Goal: Task Accomplishment & Management: Manage account settings

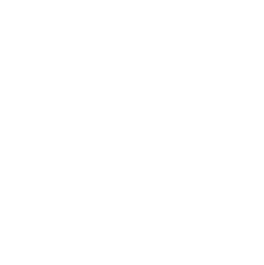
click at [110, 2] on html at bounding box center [132, 1] width 264 height 2
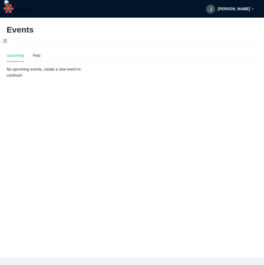
click at [246, 11] on div "[PERSON_NAME]" at bounding box center [231, 9] width 48 height 18
click at [249, 25] on span "Profile" at bounding box center [245, 23] width 13 height 5
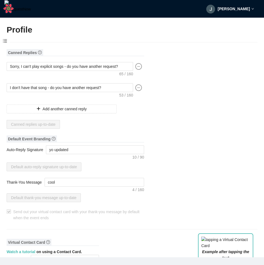
type input "Jakob"
type input "tooper34"
type input "Yo "QUOTE" coco single '"
type input "DJ"
type input "(203) 484-8009"
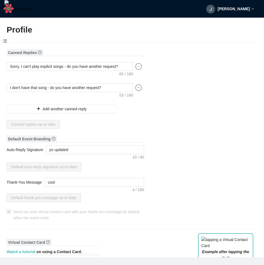
type input "jakobkarstens@gmail.com"
type input "http://myco.teyme"
click at [7, 42] on span at bounding box center [5, 41] width 10 height 12
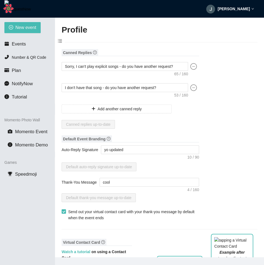
click at [57, 40] on span at bounding box center [60, 41] width 10 height 12
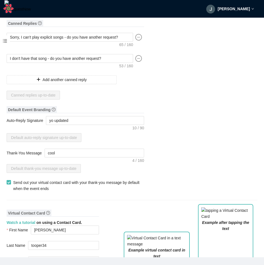
scroll to position [66, 0]
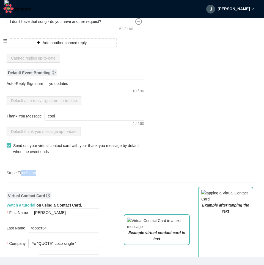
drag, startPoint x: 41, startPoint y: 173, endPoint x: 16, endPoint y: 173, distance: 24.8
click at [20, 171] on div "Stripe Tips Setup" at bounding box center [132, 173] width 251 height 6
drag, startPoint x: 67, startPoint y: 169, endPoint x: 70, endPoint y: 169, distance: 2.8
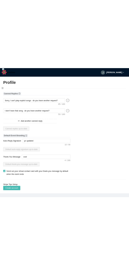
scroll to position [99, 0]
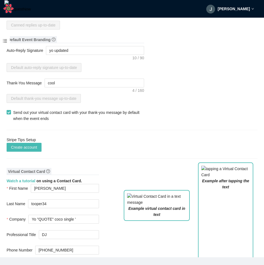
click at [189, 100] on div "Canned Replies Sorry, I can't play explicit songs - do you have another request…" at bounding box center [132, 242] width 251 height 584
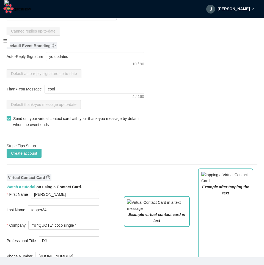
type textarea "Sorry, I can't play explicit songs - do you have another request?"
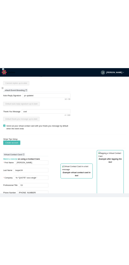
scroll to position [105, 0]
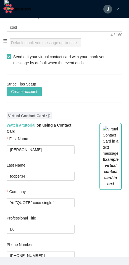
scroll to position [204, 0]
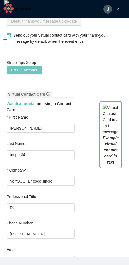
click at [35, 71] on span "Create account" at bounding box center [24, 70] width 26 height 6
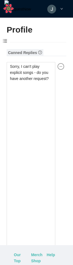
type textarea "https://virtualdj.com/ask/Test__Event"
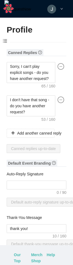
type input "[PERSON_NAME]"
type input "test"
type input "DJ"
type input "(341) 400-3333"
type input "[EMAIL_ADDRESS][DOMAIN_NAME]"
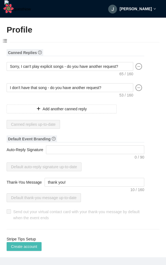
type textarea "https://virtualdj.com/ask/Test__Event"
type input "[PERSON_NAME]"
type input "test"
type input "DJ"
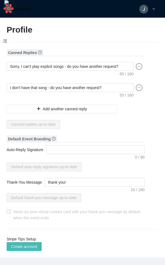
type input "(341) 400-3333"
type input "[EMAIL_ADDRESS][DOMAIN_NAME]"
click at [143, 29] on h2 "Profile" at bounding box center [82, 29] width 151 height 11
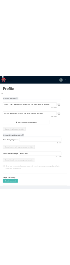
scroll to position [66, 0]
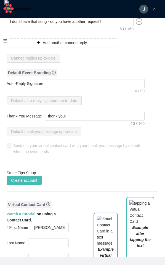
click at [107, 177] on div "Stripe Tips Setup Create account" at bounding box center [82, 177] width 151 height 15
click at [29, 182] on span "Create account" at bounding box center [24, 180] width 26 height 6
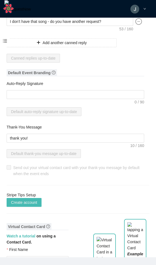
type textarea "https://virtualdj.com/ask/Test__Event"
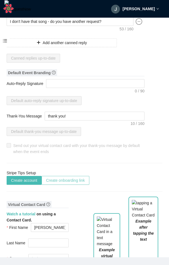
click at [73, 183] on span "Create onboarding link" at bounding box center [65, 180] width 39 height 6
click at [81, 179] on span "Create onboarding link" at bounding box center [65, 180] width 39 height 6
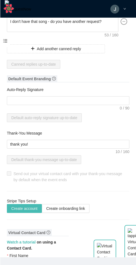
scroll to position [72, 0]
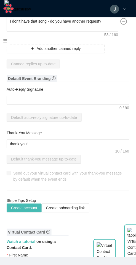
type textarea "https://virtualdj.com/ask/Test__Event"
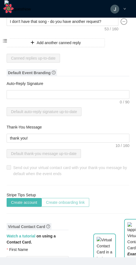
click at [67, 201] on span "Create onboarding link" at bounding box center [65, 202] width 39 height 6
click at [75, 204] on span "Create onboarding link" at bounding box center [65, 202] width 39 height 6
click at [79, 199] on span "Create onboarding link" at bounding box center [65, 202] width 39 height 6
